Goal: Task Accomplishment & Management: Use online tool/utility

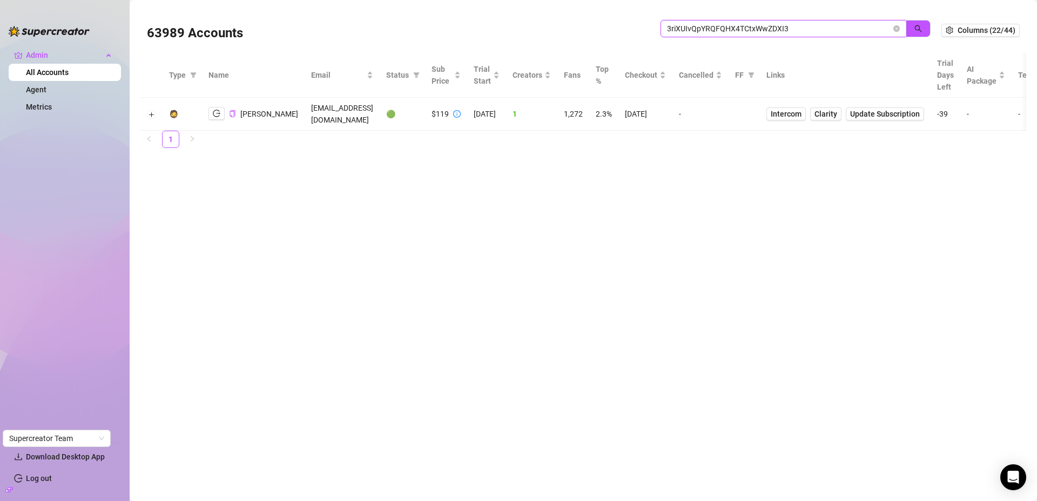
click at [804, 28] on input "3riXUIvQpYRQFQHX4TCtxWwZDXI3" at bounding box center [779, 29] width 224 height 12
paste input "[EMAIL_ADDRESS][DOMAIN_NAME]"
click at [913, 31] on button "button" at bounding box center [918, 28] width 25 height 17
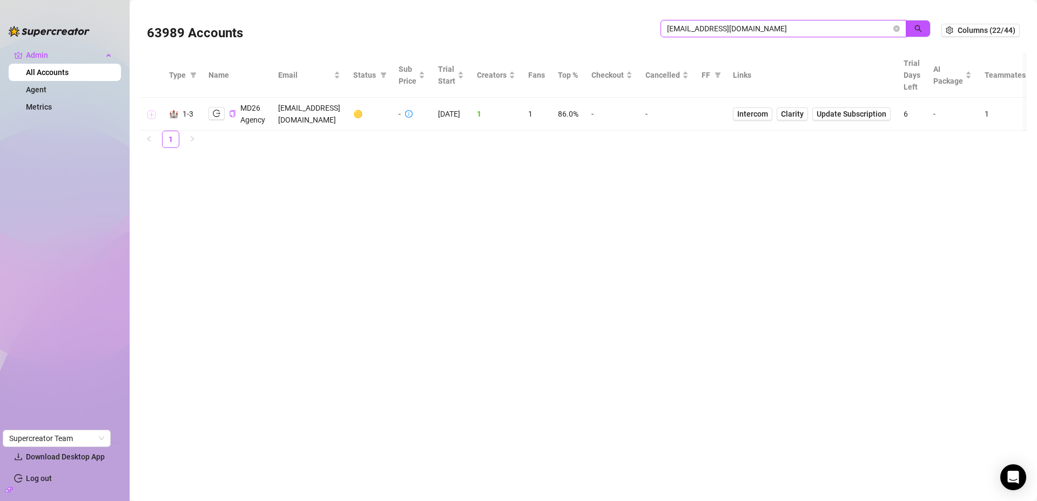
type input "[EMAIL_ADDRESS][DOMAIN_NAME]"
click at [153, 116] on button "Expand row" at bounding box center [151, 114] width 9 height 9
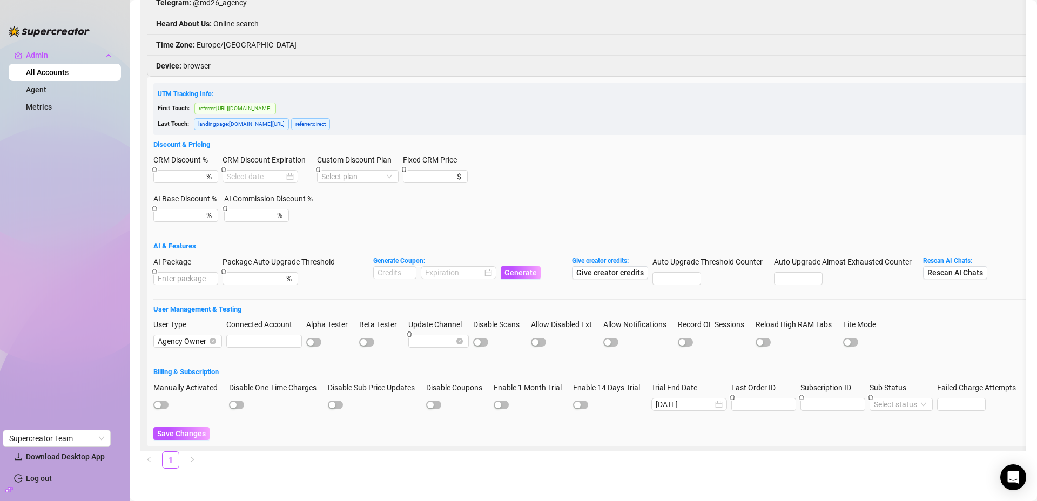
scroll to position [236, 0]
click at [389, 267] on input at bounding box center [395, 273] width 42 height 12
type input "1000"
click at [456, 269] on input at bounding box center [453, 273] width 57 height 12
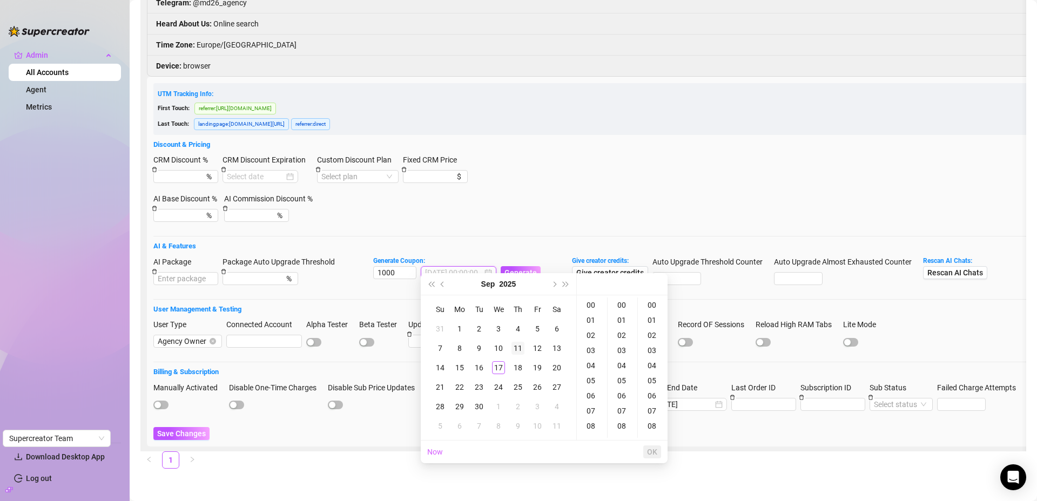
type input "2025-09-11 00:00:00"
click at [553, 285] on span "Next month (PageDown)" at bounding box center [553, 283] width 5 height 5
click at [541, 405] on div "31" at bounding box center [537, 406] width 13 height 13
type input "2025-10-31 00:00:00"
click at [658, 454] on button "OK" at bounding box center [652, 452] width 18 height 13
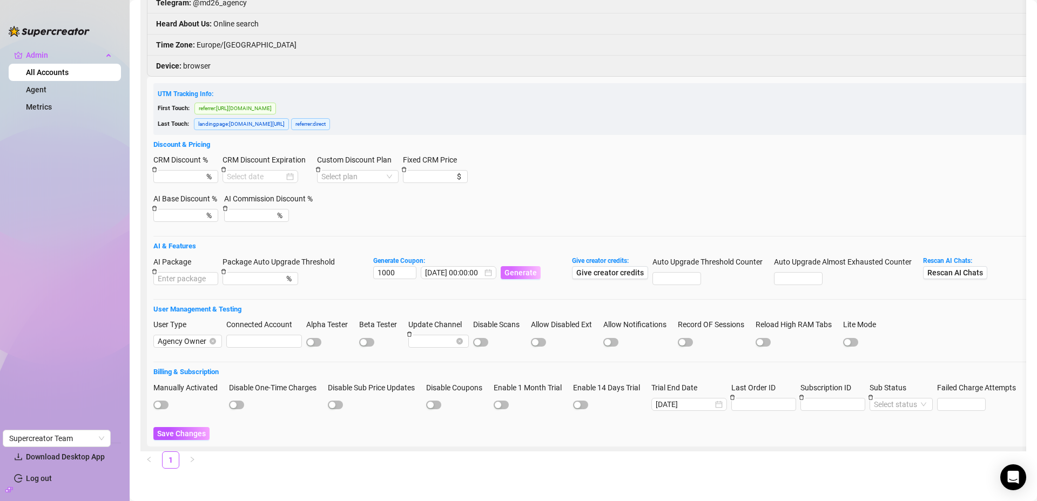
click at [532, 268] on span "Generate" at bounding box center [521, 272] width 32 height 9
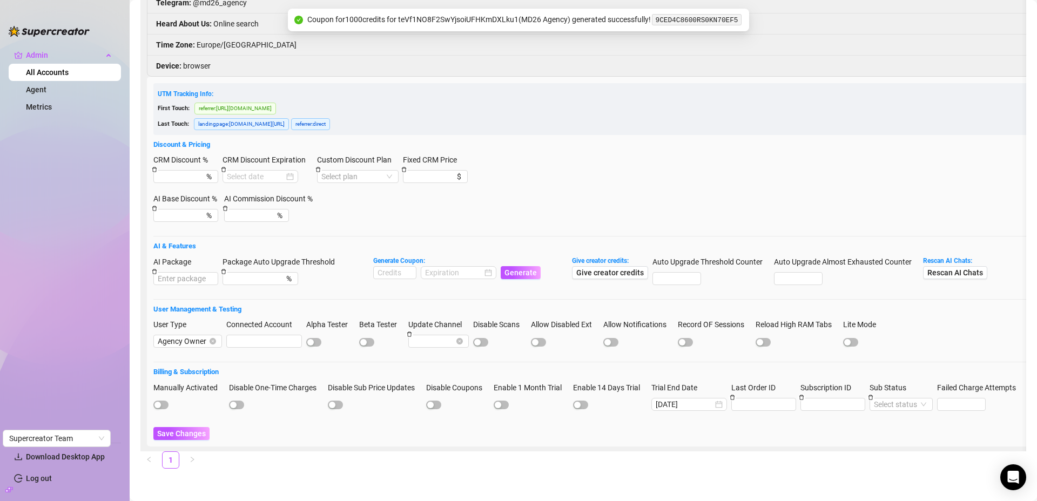
click at [713, 15] on code "9CED4C8600RS0KN70EF5" at bounding box center [696, 19] width 89 height 11
copy code "9CED4C8600RS0KN70EF5"
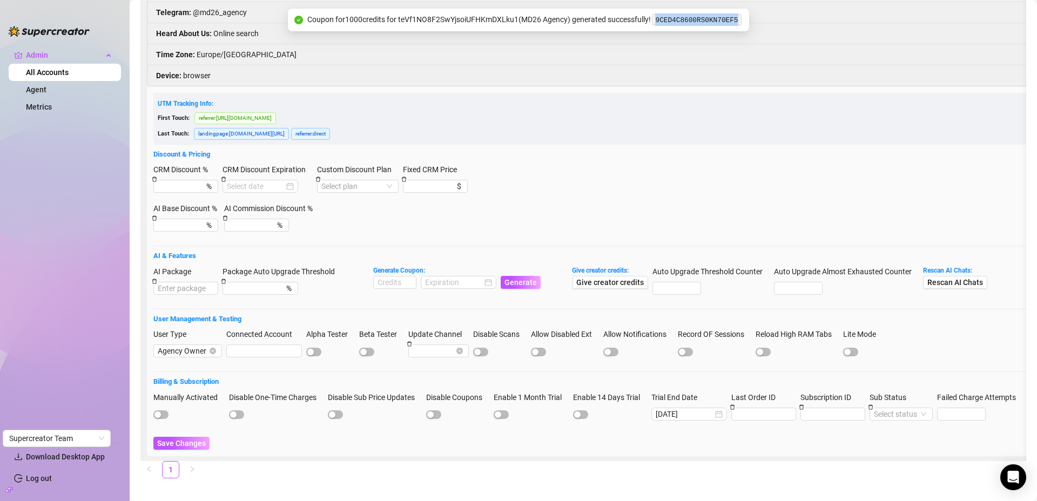
scroll to position [46, 0]
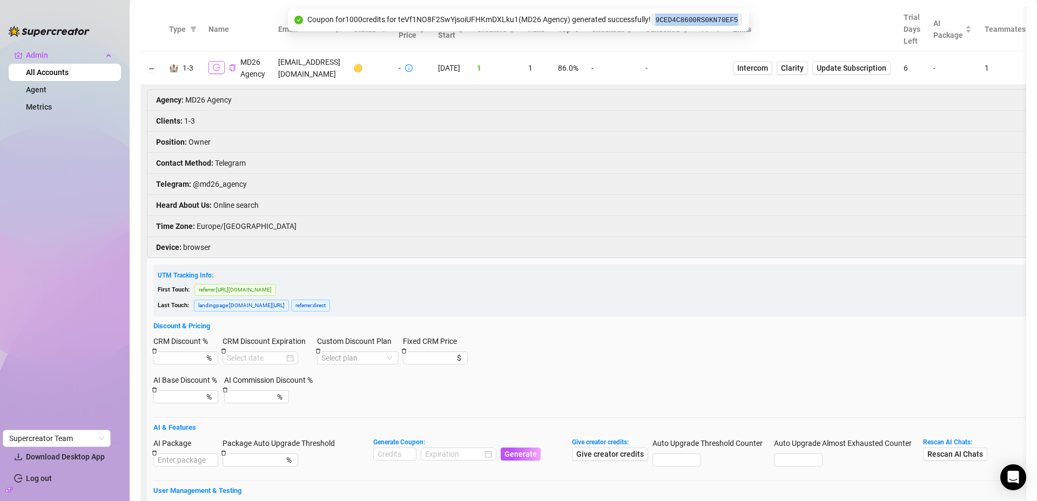
click at [223, 73] on button "button" at bounding box center [217, 67] width 16 height 13
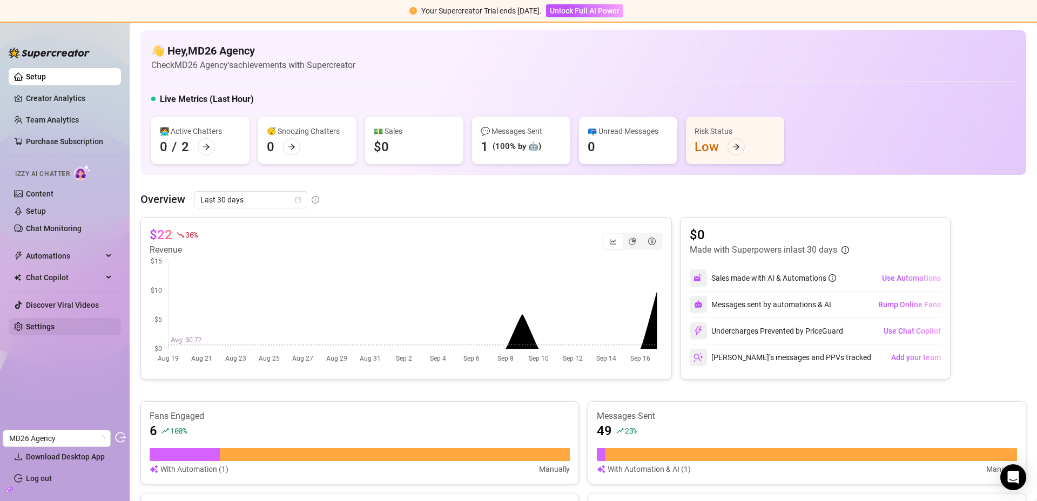
click at [40, 327] on link "Settings" at bounding box center [40, 326] width 29 height 9
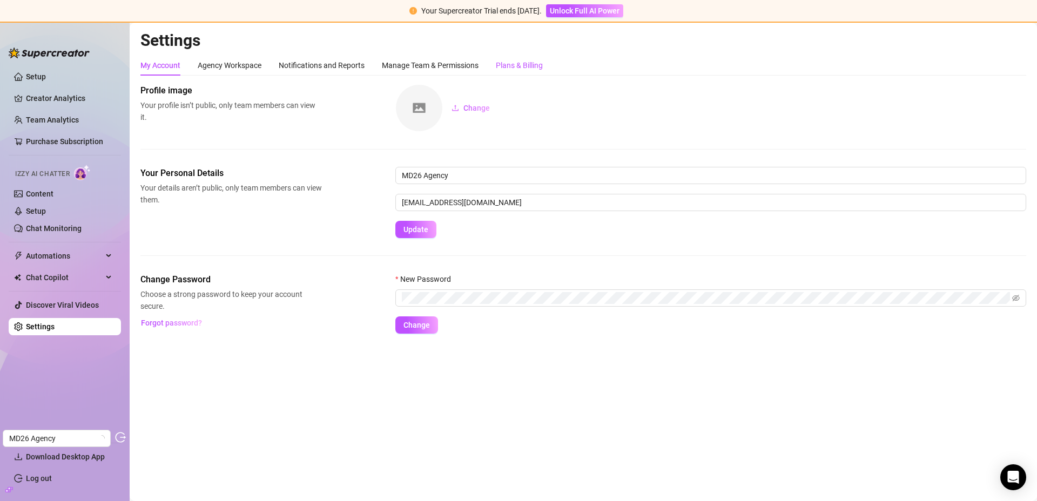
click at [529, 61] on div "Plans & Billing" at bounding box center [519, 65] width 47 height 12
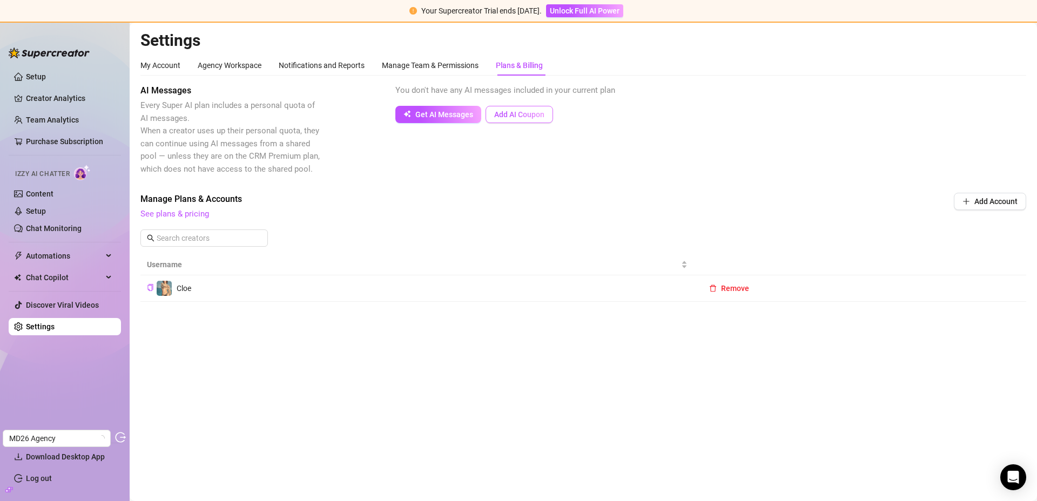
click at [505, 115] on span "Add AI Coupon" at bounding box center [519, 114] width 50 height 9
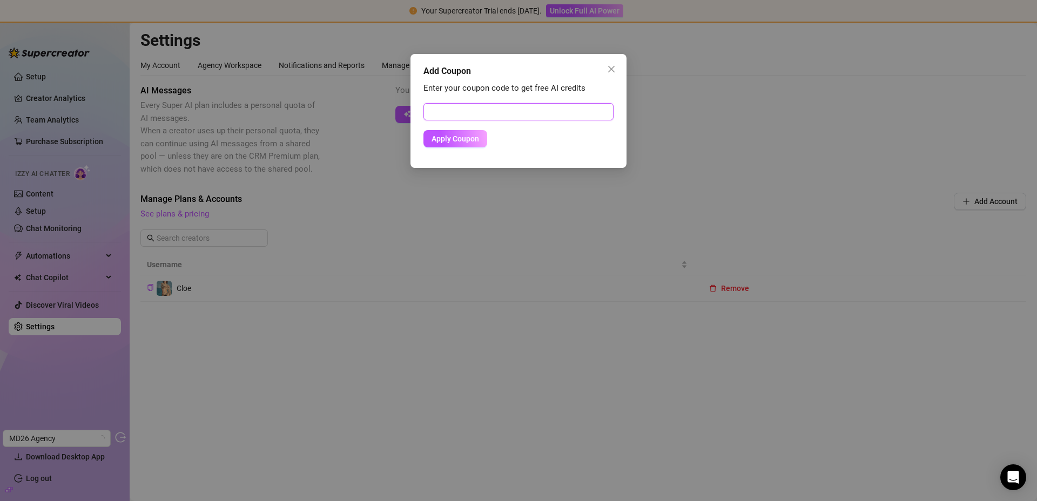
click at [505, 115] on input "text" at bounding box center [519, 111] width 190 height 17
paste input "9CED4C8600RS0KN70EF5"
type input "9CED4C8600RS0KN70EF5"
click at [461, 144] on button "Apply Coupon" at bounding box center [456, 138] width 64 height 17
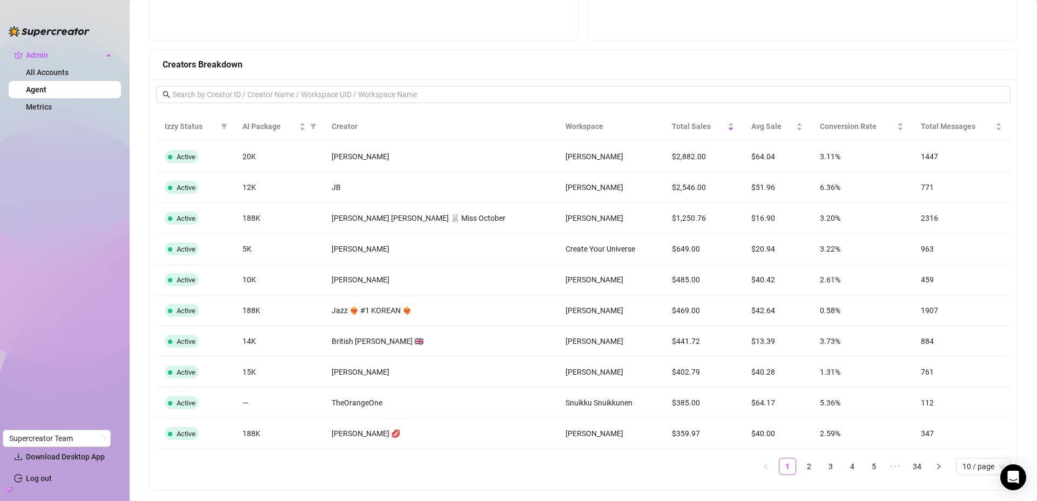
scroll to position [1002, 0]
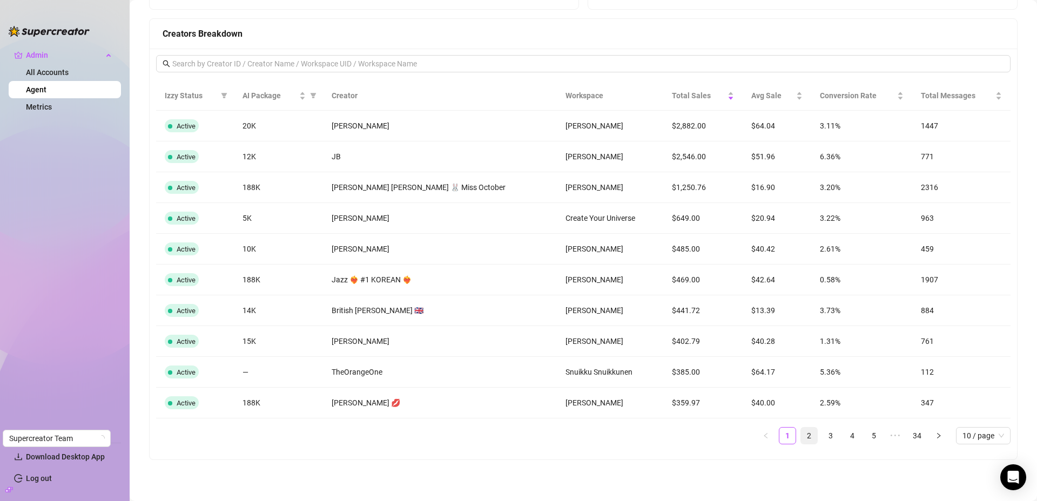
click at [801, 436] on link "2" at bounding box center [809, 436] width 16 height 16
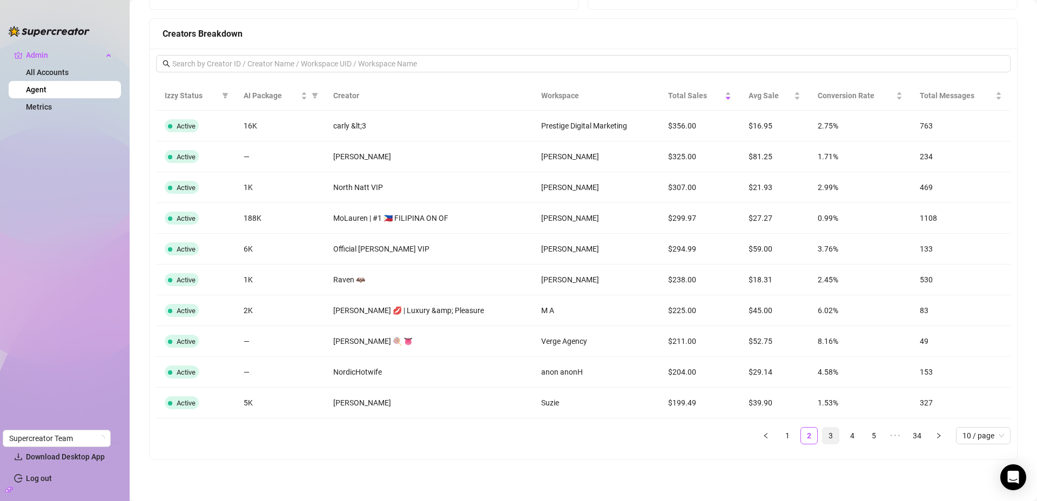
click at [823, 435] on link "3" at bounding box center [831, 436] width 16 height 16
